Goal: Task Accomplishment & Management: Manage account settings

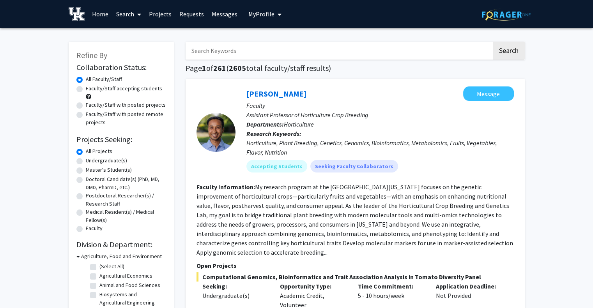
click at [293, 50] on input "Search Keywords" at bounding box center [338, 51] width 306 height 18
click at [267, 12] on span "My Profile" at bounding box center [261, 14] width 26 height 8
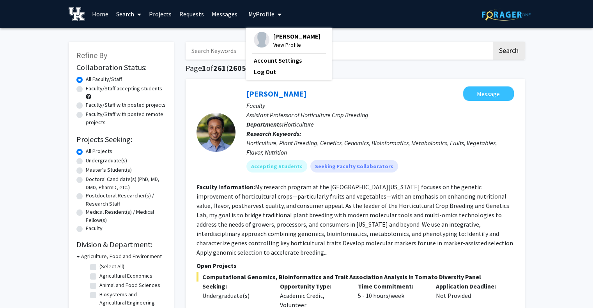
click at [277, 38] on span "[PERSON_NAME]" at bounding box center [296, 36] width 47 height 9
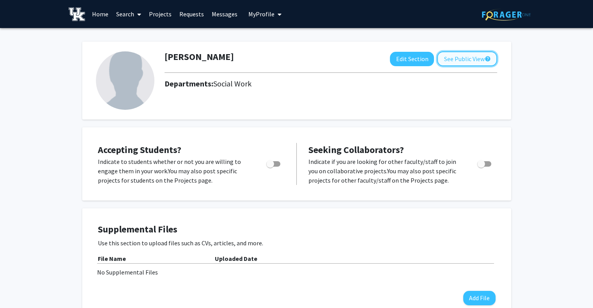
click at [465, 58] on button "See Public View help" at bounding box center [467, 58] width 60 height 15
